Goal: Information Seeking & Learning: Learn about a topic

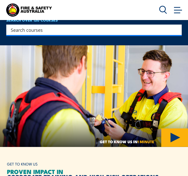
scroll to position [106, 0]
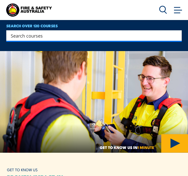
click at [86, 39] on input "Search input" at bounding box center [91, 36] width 160 height 8
type input "forklift"
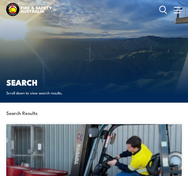
click at [161, 10] on circle at bounding box center [163, 9] width 6 height 6
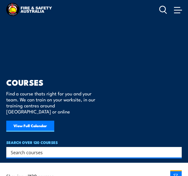
click at [67, 148] on input "Search input" at bounding box center [91, 152] width 160 height 8
type input "working at heights"
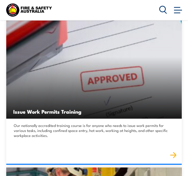
scroll to position [104, 0]
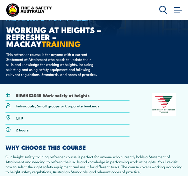
scroll to position [59, 0]
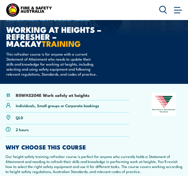
click at [72, 98] on li "RIIWHS204E Work safely at heights" at bounding box center [53, 95] width 74 height 6
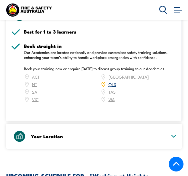
scroll to position [645, 0]
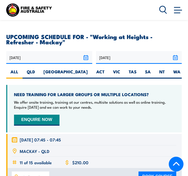
scroll to position [749, 0]
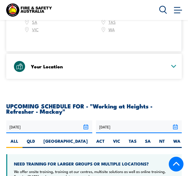
scroll to position [723, 0]
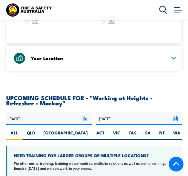
click at [110, 25] on div "ACT NSW NT QLD SA TAS VIC WA" at bounding box center [100, 10] width 153 height 30
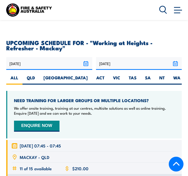
scroll to position [780, 0]
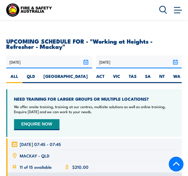
click at [126, 14] on div "Your Location" at bounding box center [94, 1] width 166 height 25
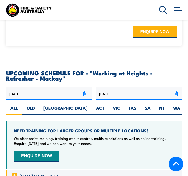
scroll to position [723, 0]
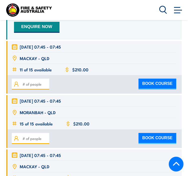
scroll to position [802, 0]
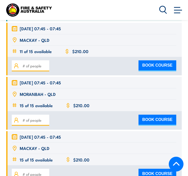
radio input "true"
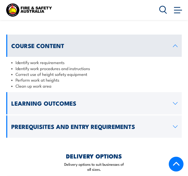
scroll to position [438, 0]
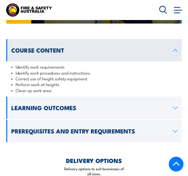
click at [160, 12] on circle at bounding box center [163, 9] width 6 height 6
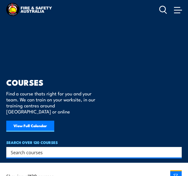
click at [46, 148] on input "Search input" at bounding box center [91, 152] width 160 height 8
type input "confined space"
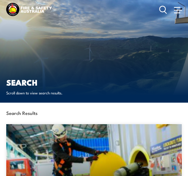
click at [159, 10] on icon at bounding box center [163, 10] width 8 height 9
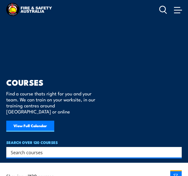
click at [60, 148] on input "Search input" at bounding box center [91, 152] width 160 height 8
type input "ewp"
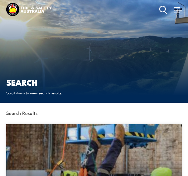
click at [160, 11] on icon at bounding box center [163, 10] width 8 height 9
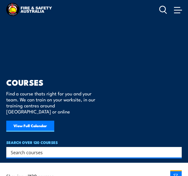
click at [119, 148] on input "Search input" at bounding box center [91, 152] width 160 height 8
type input "dogging"
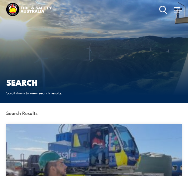
click at [159, 13] on icon at bounding box center [163, 10] width 8 height 9
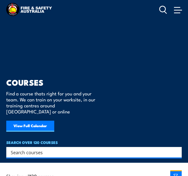
click at [40, 148] on input "Search input" at bounding box center [91, 152] width 160 height 8
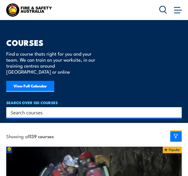
click at [62, 109] on input "Search input" at bounding box center [91, 113] width 160 height 8
type input "rigging"
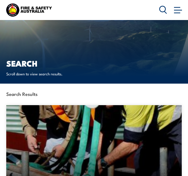
scroll to position [19, 0]
click at [161, 11] on circle at bounding box center [163, 9] width 6 height 6
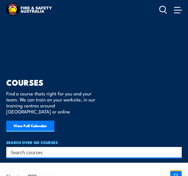
click at [37, 148] on input "Search input" at bounding box center [91, 152] width 160 height 8
type input "front end loader"
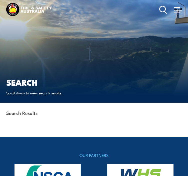
click at [159, 11] on icon at bounding box center [163, 10] width 8 height 9
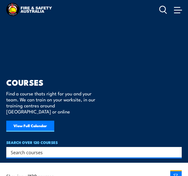
click at [46, 148] on input "Search input" at bounding box center [91, 152] width 160 height 8
type input "boiler theory"
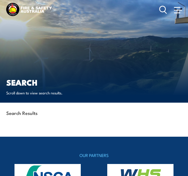
click at [162, 12] on icon at bounding box center [163, 10] width 8 height 9
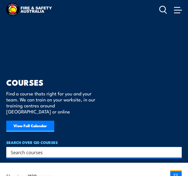
click at [65, 148] on input "Search input" at bounding box center [91, 152] width 160 height 8
type input "HSR"
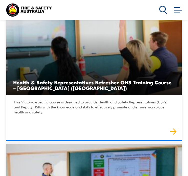
scroll to position [430, 0]
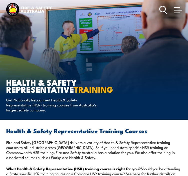
click at [159, 14] on icon at bounding box center [163, 10] width 8 height 9
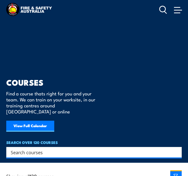
click at [61, 147] on div "Search" at bounding box center [94, 152] width 176 height 11
click at [58, 148] on input "Search input" at bounding box center [91, 152] width 160 height 8
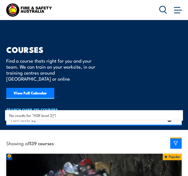
scroll to position [33, 0]
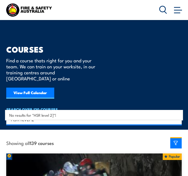
type input "HSR level 2"
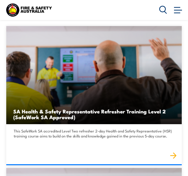
scroll to position [98, 0]
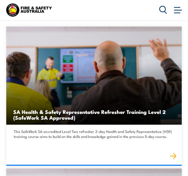
click at [42, 109] on h3 "SA Health & Safety Representative Refresher Training Level 2 (SafeWork SA Appro…" at bounding box center [94, 115] width 162 height 12
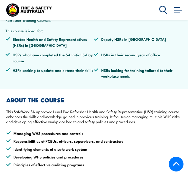
scroll to position [239, 0]
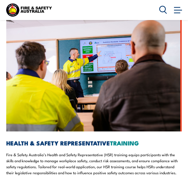
scroll to position [1314, 0]
